Goal: Task Accomplishment & Management: Manage account settings

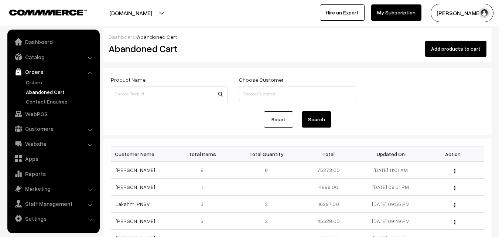
scroll to position [111, 0]
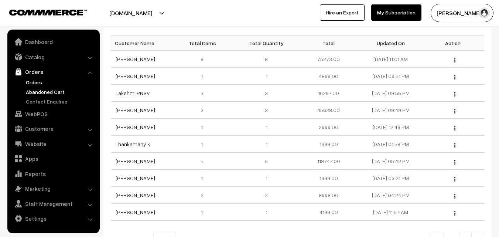
click at [39, 80] on link "Orders" at bounding box center [60, 82] width 73 height 8
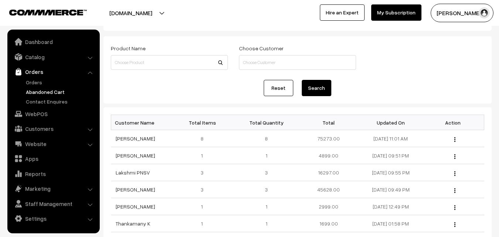
scroll to position [37, 0]
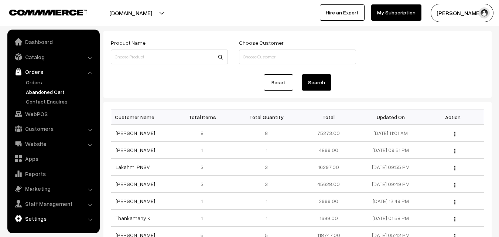
click at [35, 216] on link "Settings" at bounding box center [53, 218] width 88 height 13
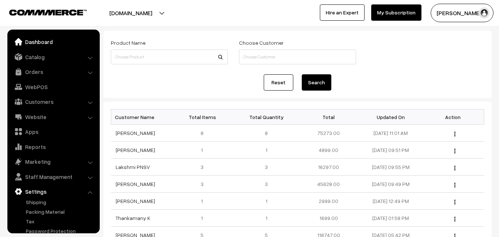
click at [46, 44] on link "Dashboard" at bounding box center [53, 41] width 88 height 13
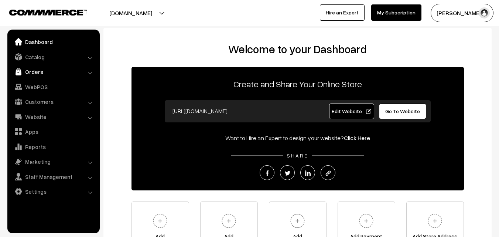
click at [38, 75] on link "Orders" at bounding box center [53, 71] width 88 height 13
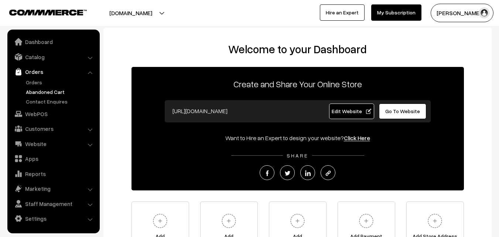
click at [39, 93] on link "Abandoned Cart" at bounding box center [60, 92] width 73 height 8
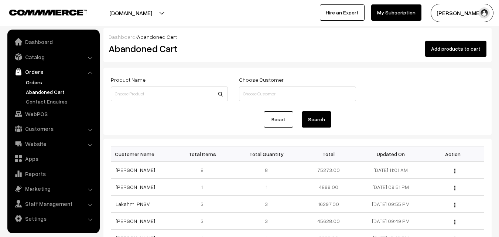
click at [40, 82] on link "Orders" at bounding box center [60, 82] width 73 height 8
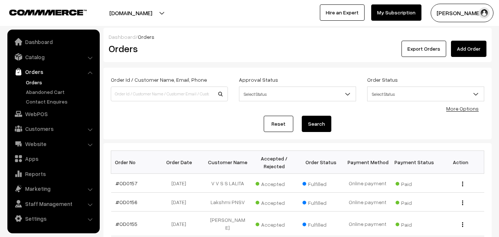
click at [456, 12] on button "[PERSON_NAME]" at bounding box center [462, 13] width 63 height 18
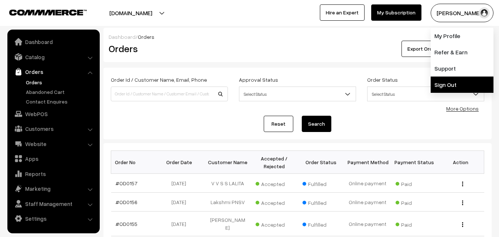
click at [455, 90] on link "Sign Out" at bounding box center [462, 84] width 63 height 16
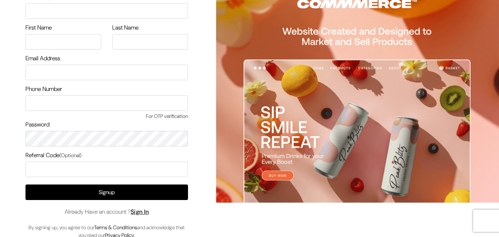
scroll to position [42, 0]
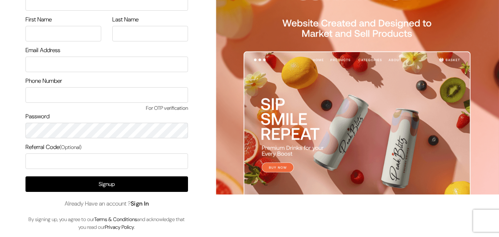
click at [145, 204] on link "Sign In" at bounding box center [140, 203] width 18 height 8
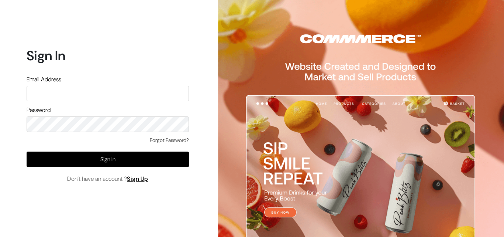
click at [76, 92] on input "text" at bounding box center [108, 94] width 162 height 16
type input "[EMAIL_ADDRESS][DOMAIN_NAME]"
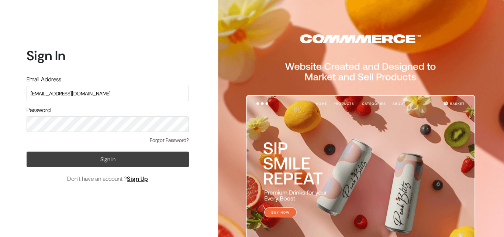
click at [95, 155] on button "Sign In" at bounding box center [108, 159] width 162 height 16
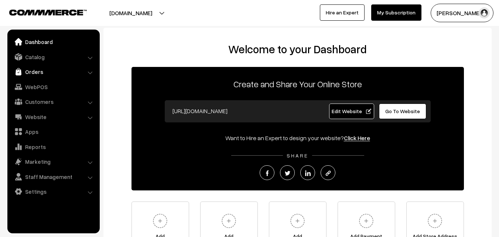
click at [34, 74] on link "Orders" at bounding box center [53, 71] width 88 height 13
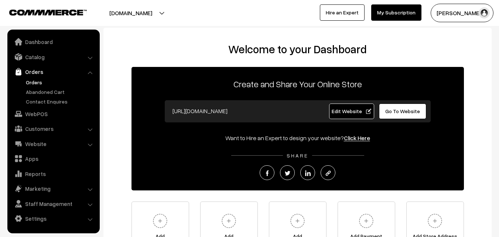
click at [38, 84] on link "Orders" at bounding box center [60, 82] width 73 height 8
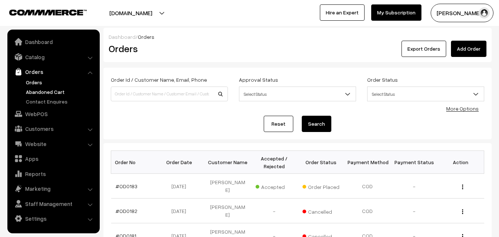
click at [40, 92] on link "Abandoned Cart" at bounding box center [60, 92] width 73 height 8
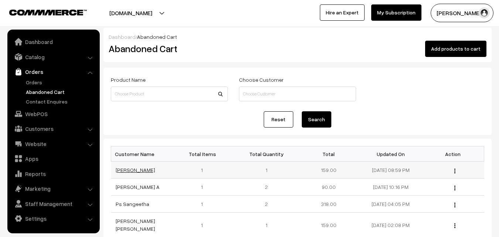
click at [141, 169] on link "Anjaneyulu Bonthu" at bounding box center [136, 170] width 40 height 6
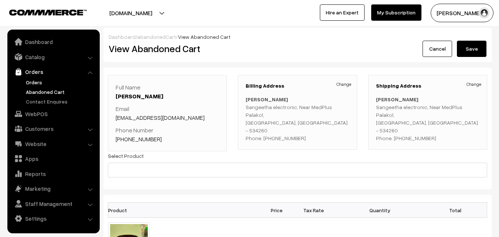
click at [30, 83] on link "Orders" at bounding box center [60, 82] width 73 height 8
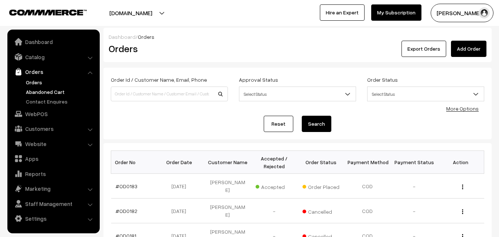
click at [38, 92] on link "Abandoned Cart" at bounding box center [60, 92] width 73 height 8
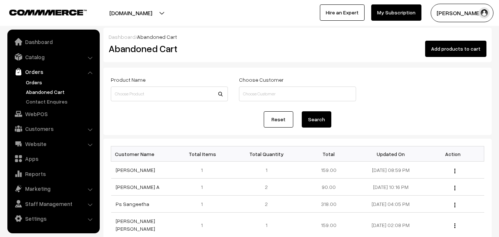
click at [40, 83] on link "Orders" at bounding box center [60, 82] width 73 height 8
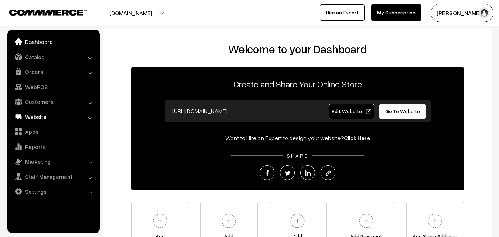
click at [45, 116] on link "Website" at bounding box center [53, 116] width 88 height 13
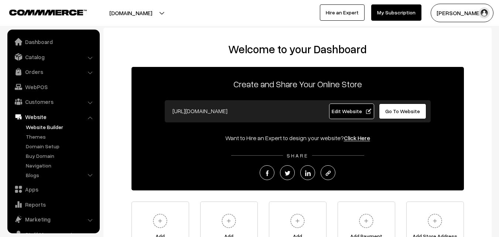
click at [44, 127] on link "Website Builder" at bounding box center [60, 127] width 73 height 8
